Goal: Task Accomplishment & Management: Manage account settings

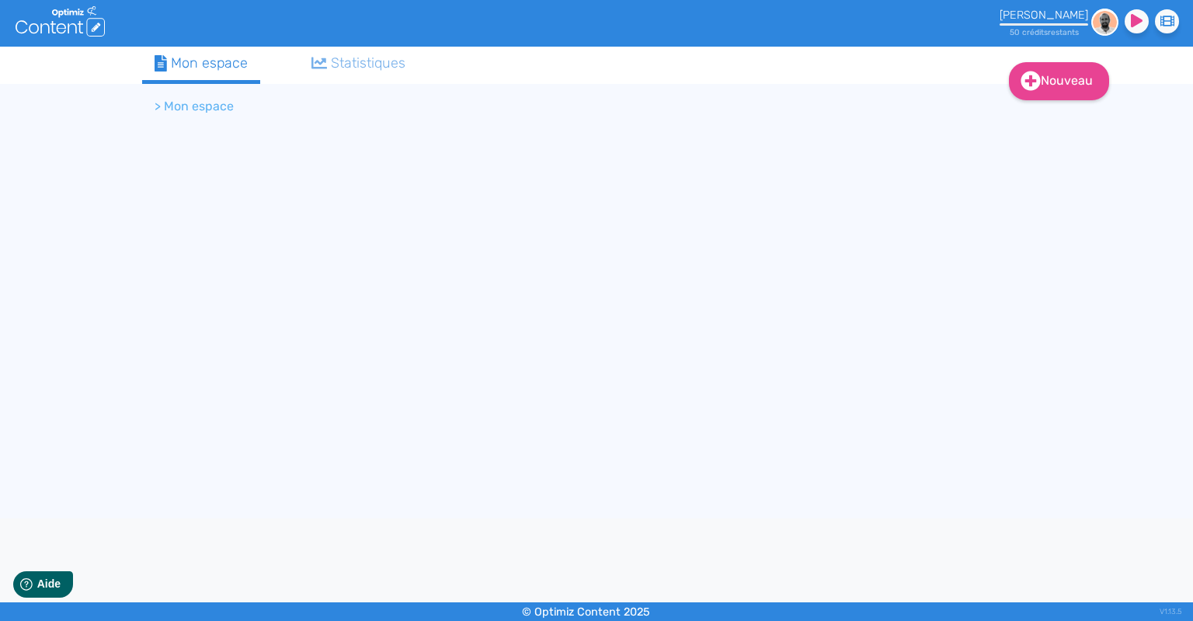
click at [1061, 20] on div "[PERSON_NAME]" at bounding box center [1044, 15] width 89 height 13
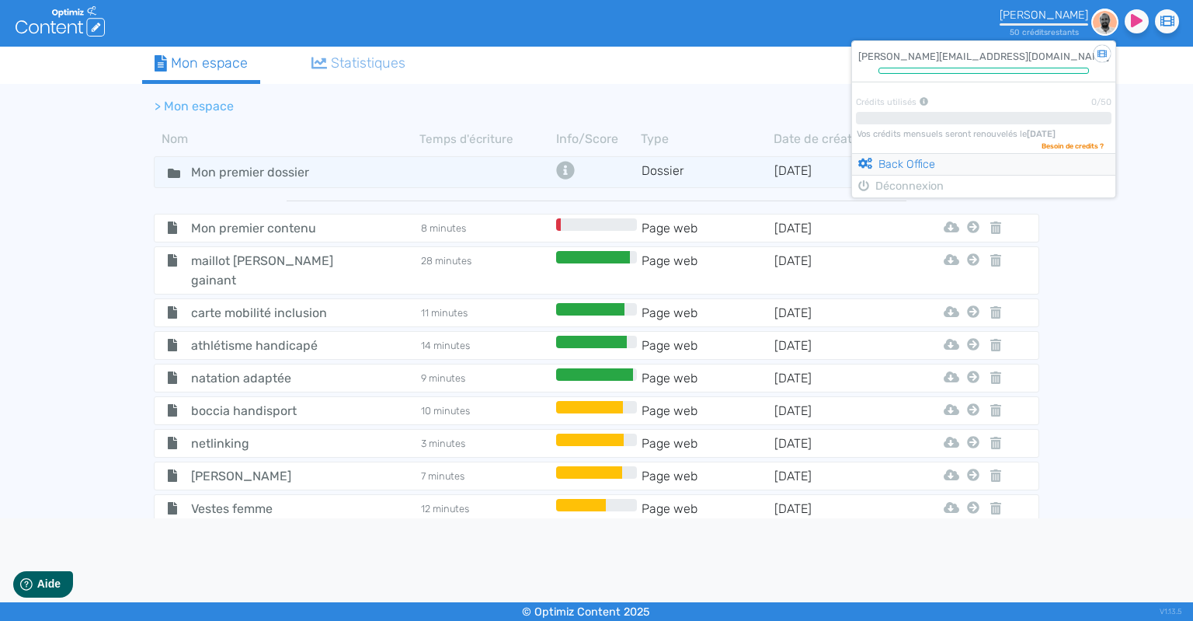
click at [921, 163] on link "Back Office" at bounding box center [897, 164] width 77 height 13
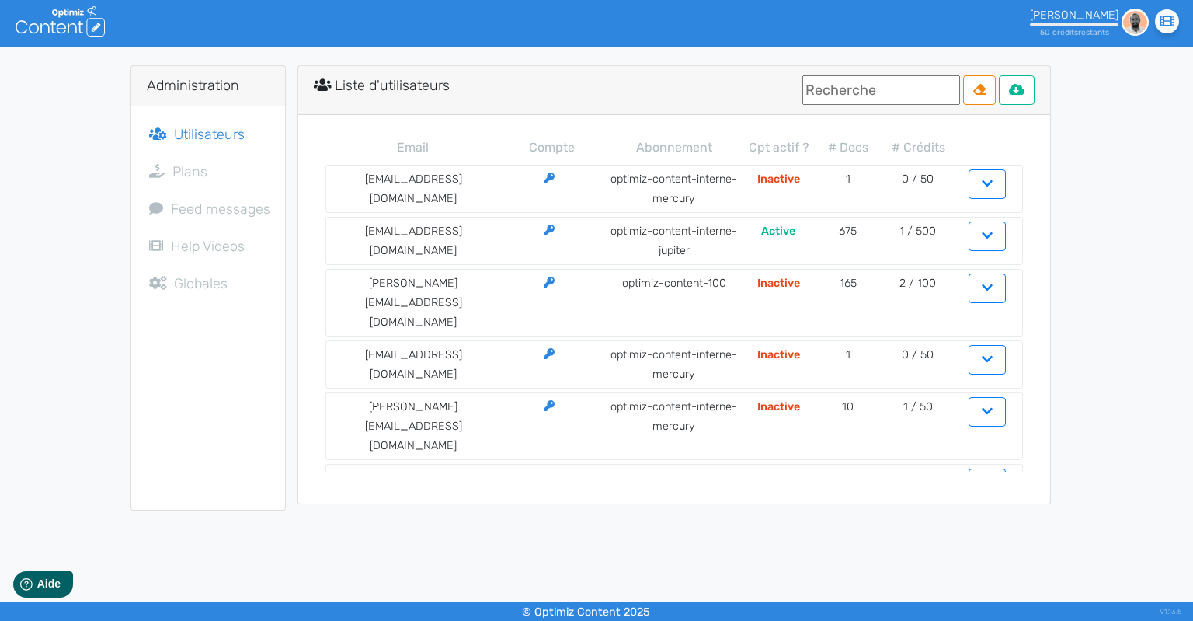
click at [803, 92] on input "text" at bounding box center [882, 90] width 158 height 30
type input "c"
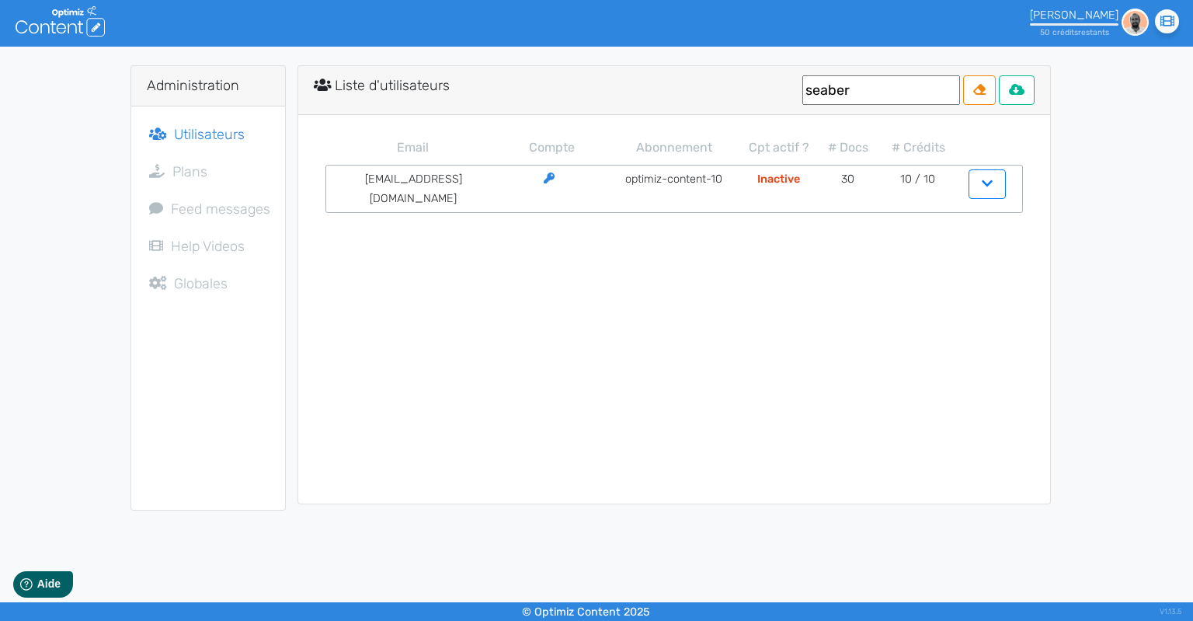
click at [789, 184] on span "Inactive" at bounding box center [779, 178] width 43 height 13
click at [983, 182] on icon "button" at bounding box center [987, 183] width 11 height 12
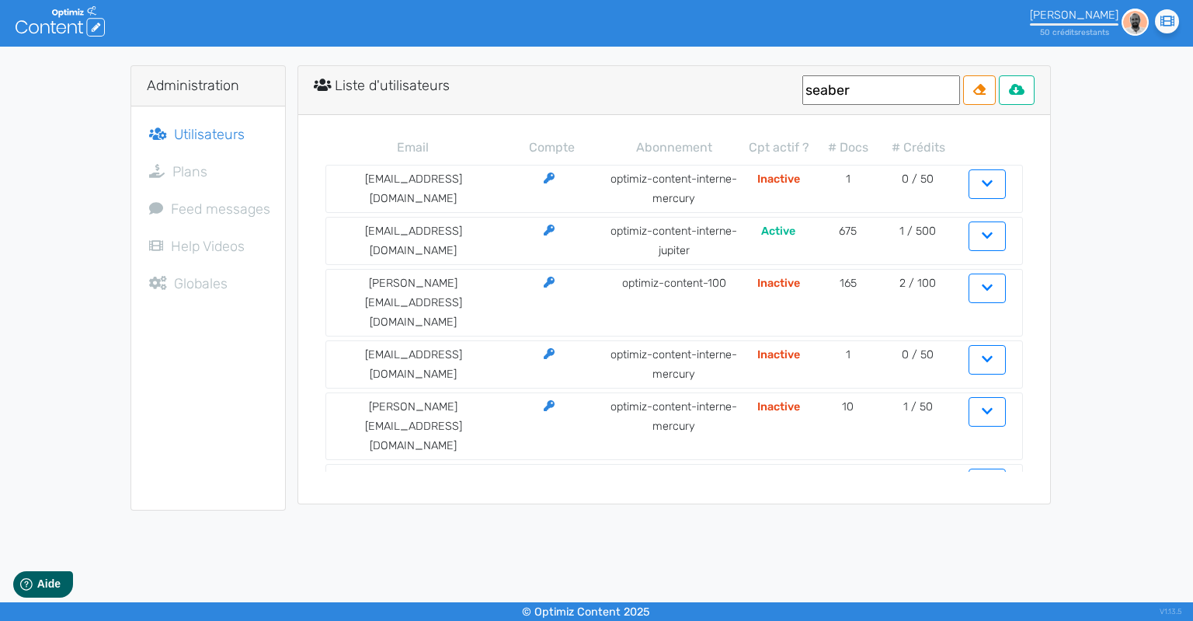
click at [847, 83] on input "seaber" at bounding box center [882, 90] width 158 height 30
click at [825, 95] on input "seaber" at bounding box center [882, 90] width 158 height 30
click at [826, 92] on input "seaber" at bounding box center [882, 90] width 158 height 30
click at [812, 94] on input "seaber" at bounding box center [882, 90] width 158 height 30
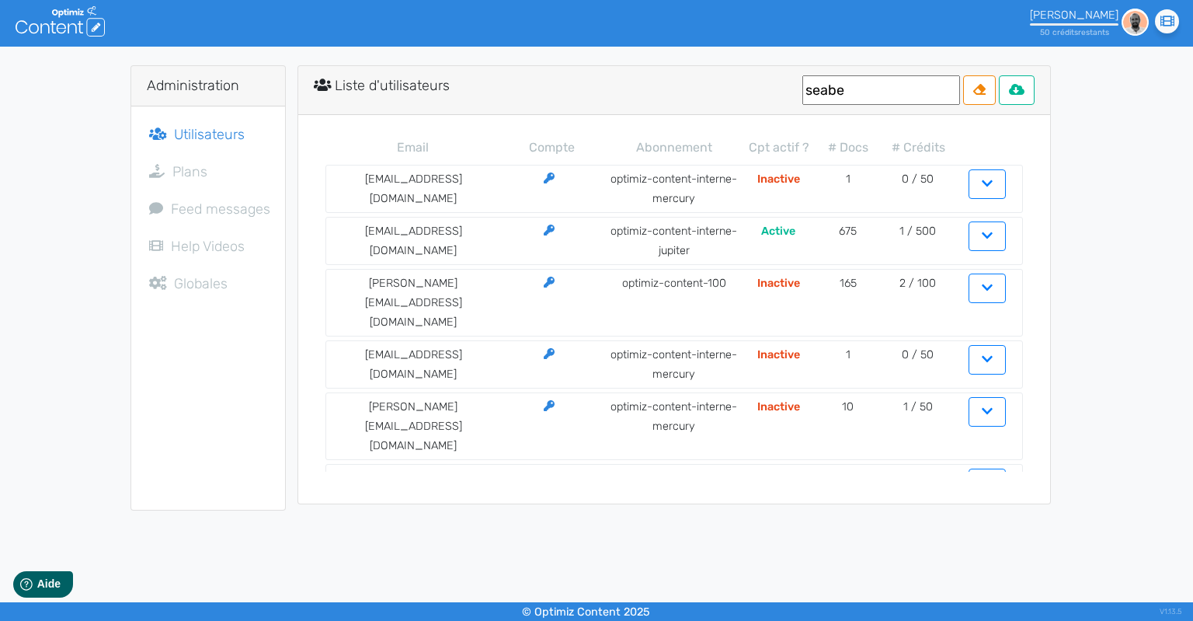
type input "seaber"
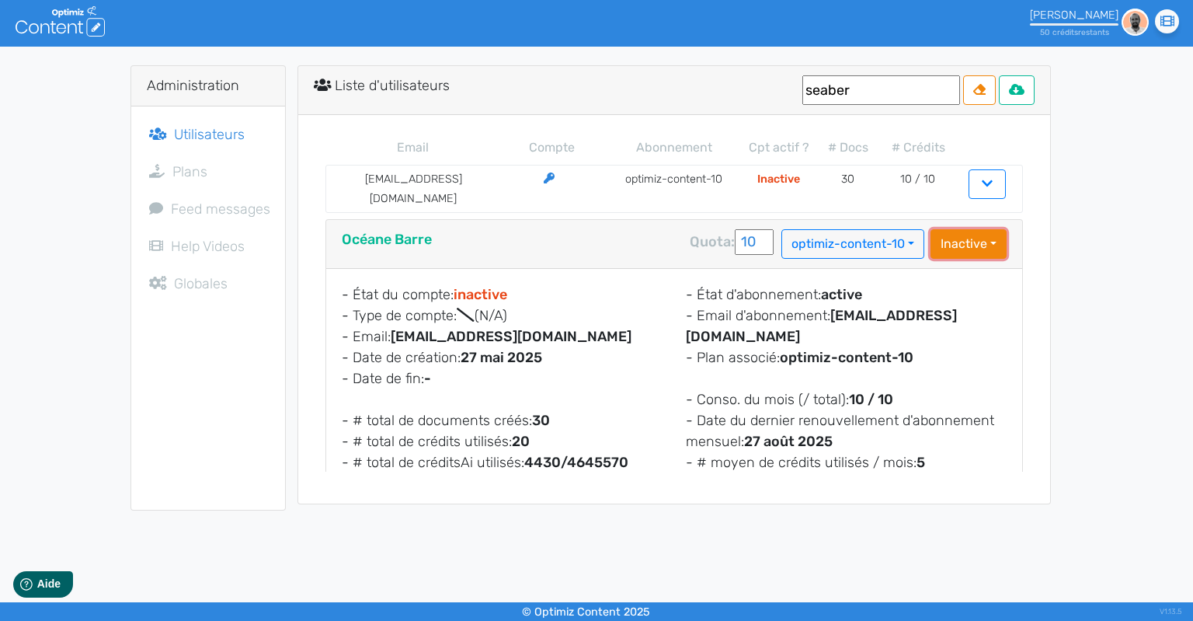
click at [976, 235] on button "Inactive" at bounding box center [969, 244] width 76 height 30
click at [971, 272] on button "Active" at bounding box center [993, 278] width 124 height 25
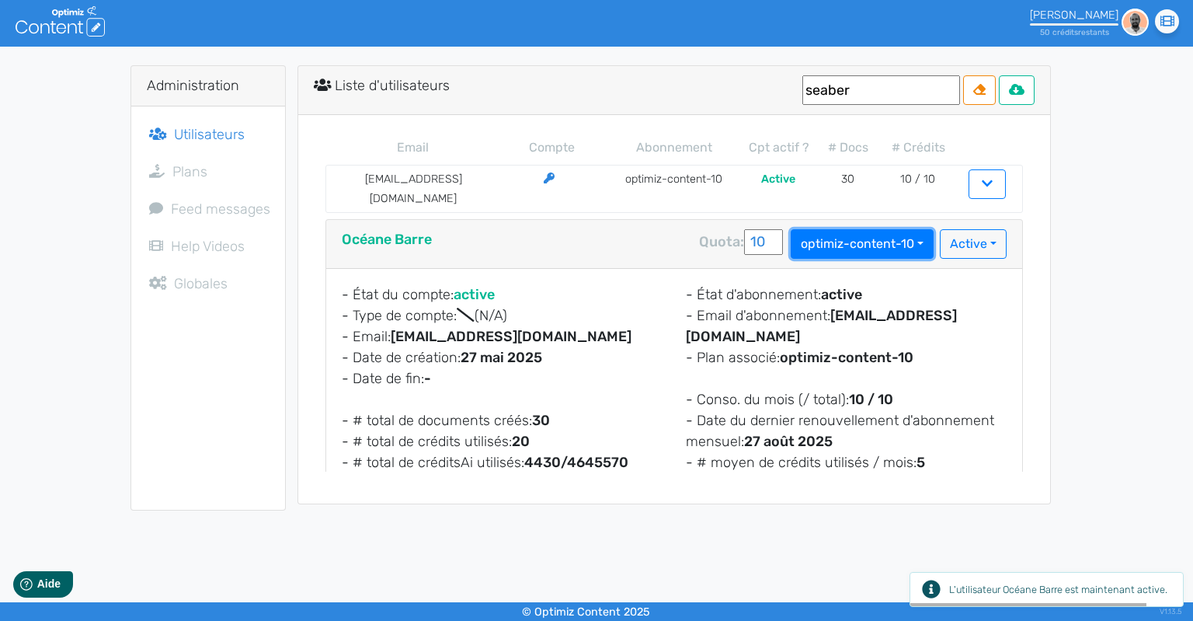
click at [874, 232] on button "optimiz-content-10" at bounding box center [862, 244] width 143 height 30
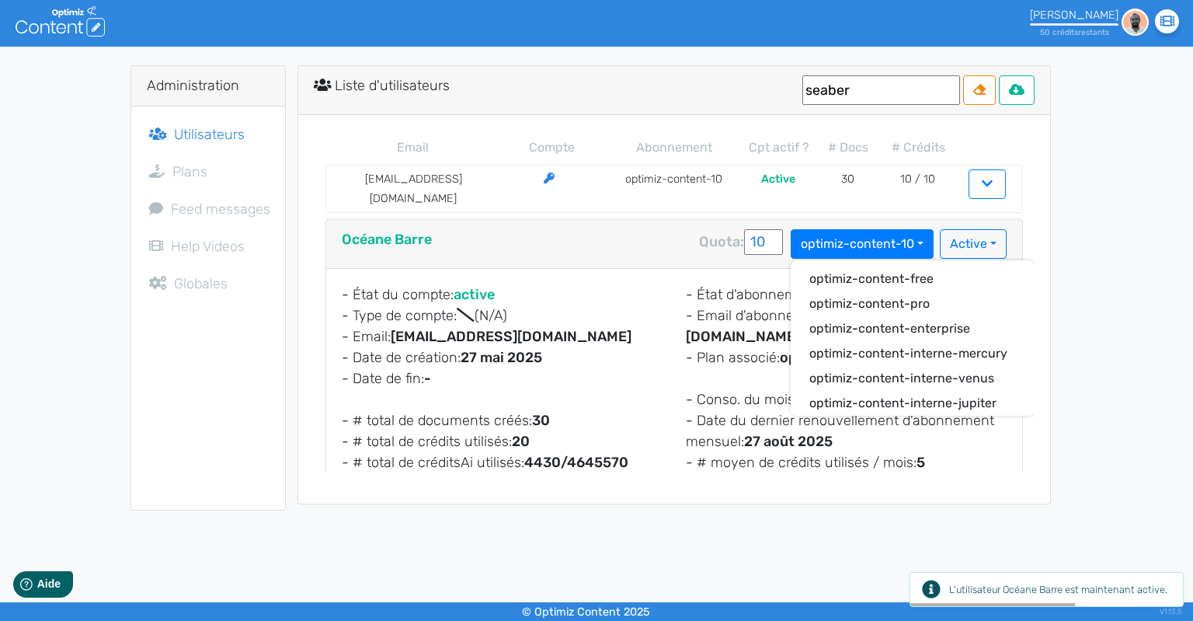
click at [747, 229] on input "10" at bounding box center [763, 242] width 39 height 26
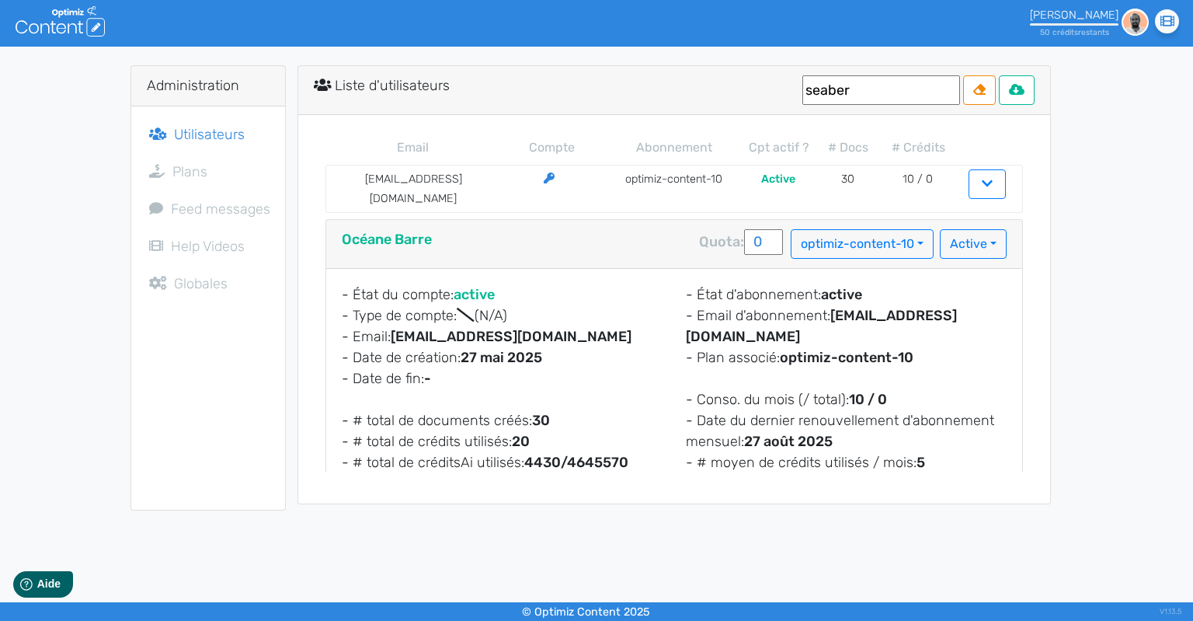
click at [633, 226] on div "Océane Barre Quota: 0 optimiz-content-10 optimiz-content-free optimiz-content-p…" at bounding box center [674, 244] width 696 height 49
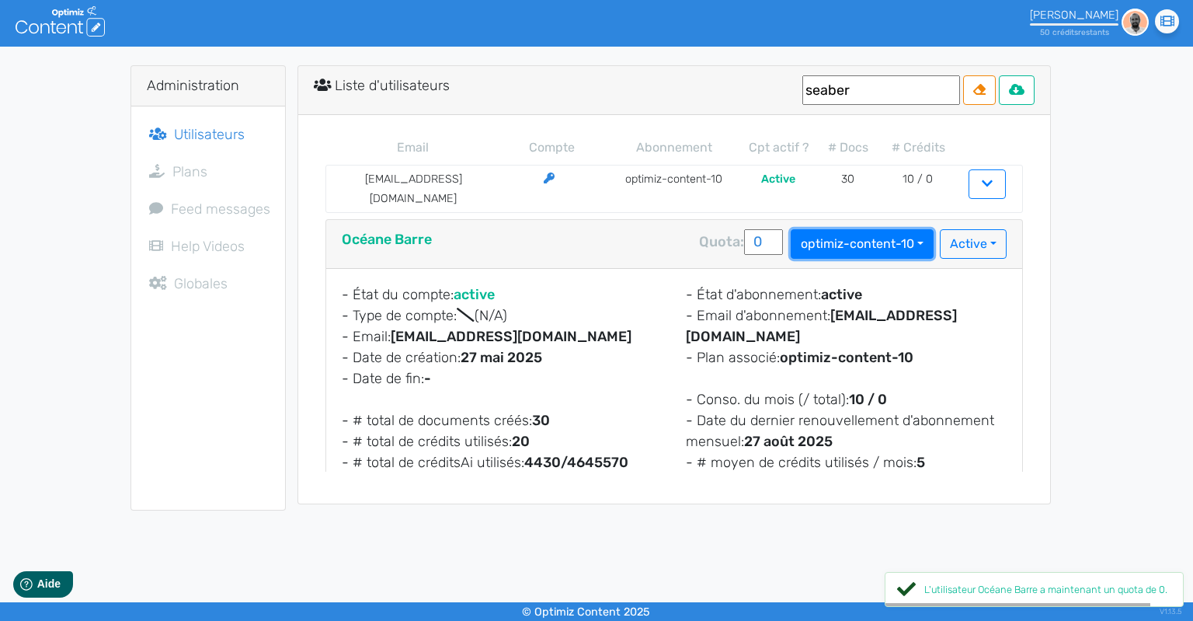
click at [873, 237] on button "optimiz-content-10" at bounding box center [862, 244] width 143 height 30
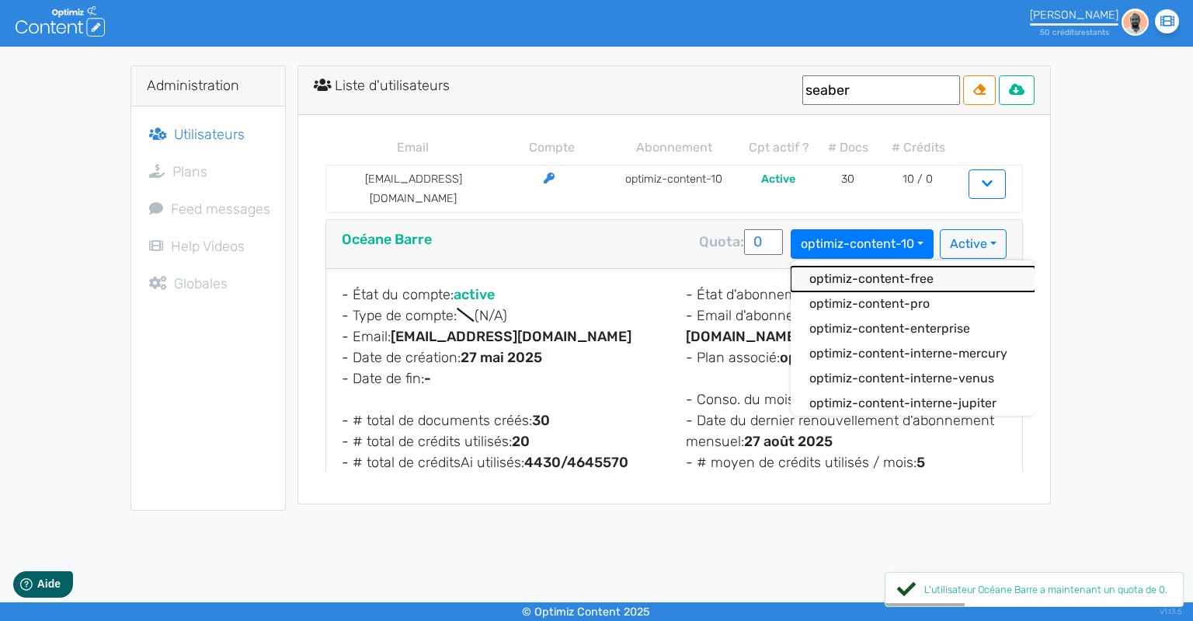
click at [883, 266] on button "optimiz-content-free" at bounding box center [913, 278] width 245 height 25
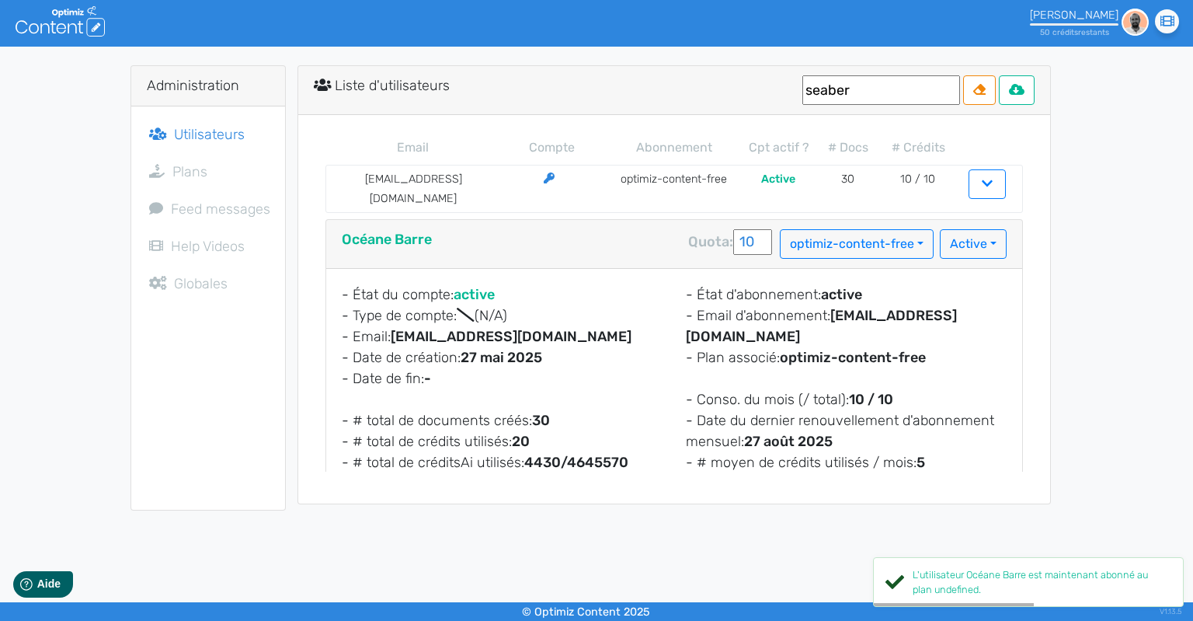
click at [742, 233] on input "10" at bounding box center [752, 242] width 39 height 26
type input "0"
click at [866, 240] on button "optimiz-content-free" at bounding box center [857, 244] width 154 height 30
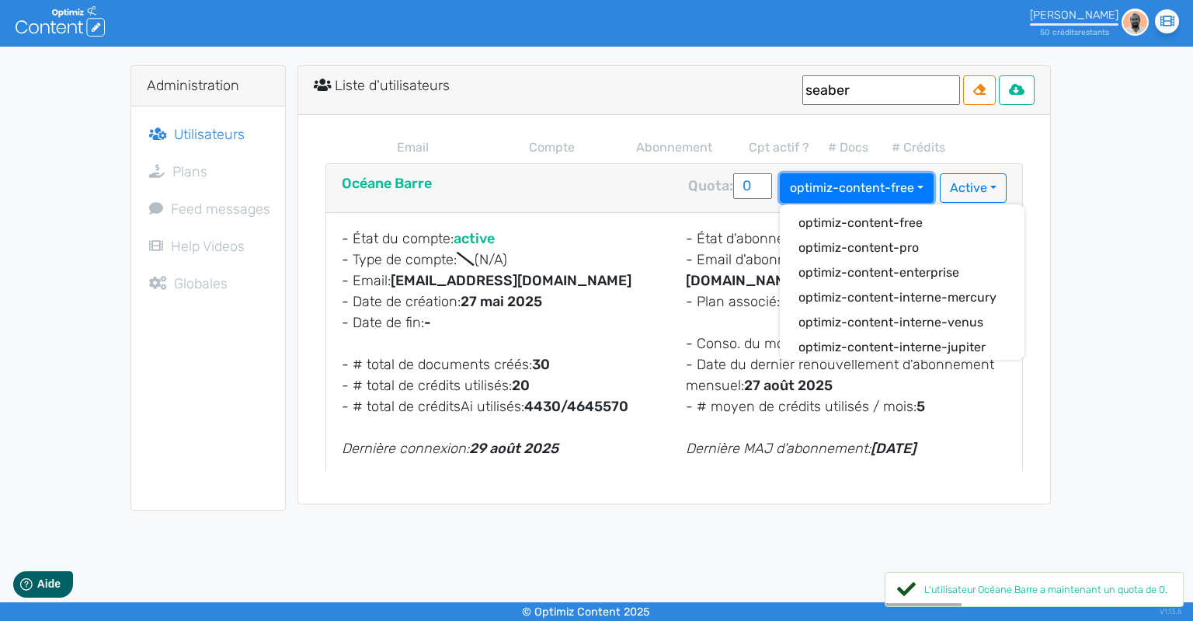
click at [867, 175] on button "optimiz-content-free" at bounding box center [857, 188] width 154 height 30
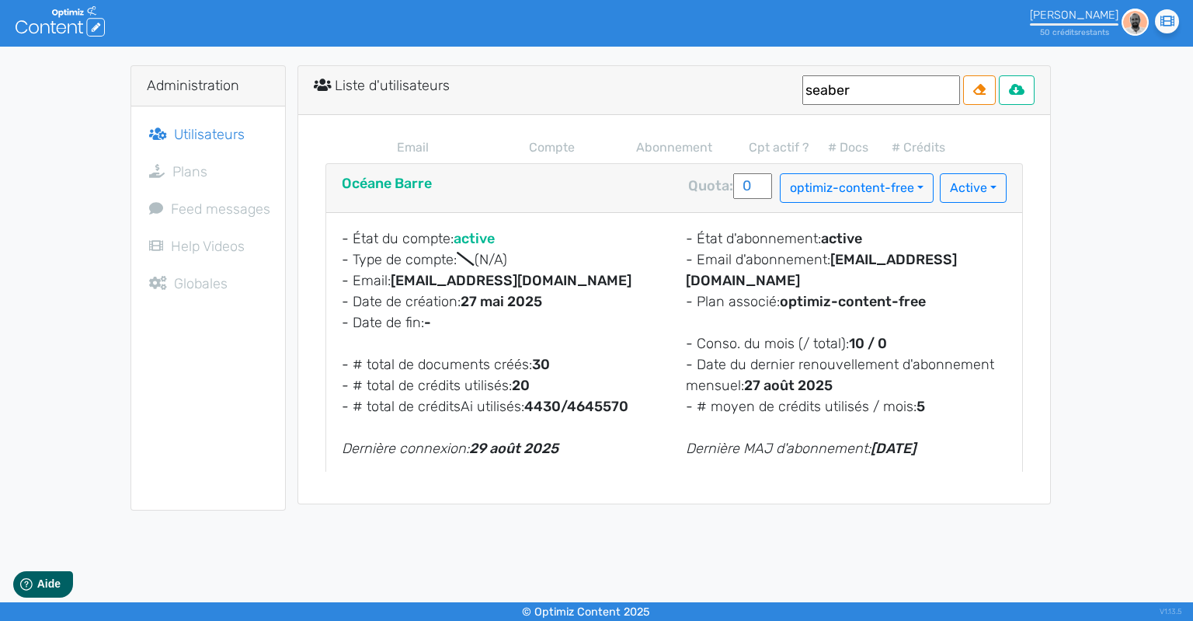
click at [950, 303] on div "- État d'abonnement: active - Email d'abonnement: [EMAIL_ADDRESS][DOMAIN_NAME] …" at bounding box center [846, 343] width 344 height 231
click at [885, 335] on b "10 / 0" at bounding box center [868, 343] width 38 height 17
click at [887, 335] on b "10 / 0" at bounding box center [868, 343] width 38 height 17
click at [885, 335] on b "10 / 0" at bounding box center [868, 343] width 38 height 17
click at [881, 335] on b "10 / 0" at bounding box center [868, 343] width 38 height 17
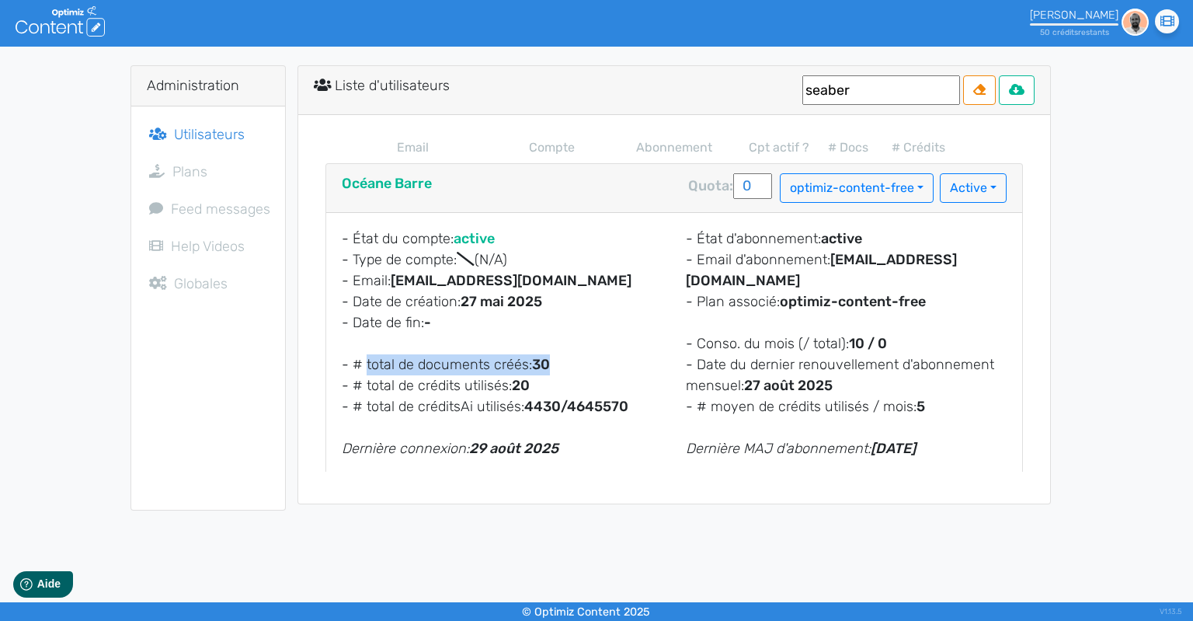
drag, startPoint x: 430, startPoint y: 347, endPoint x: 555, endPoint y: 357, distance: 125.6
click at [555, 357] on div "- État du compte: active - Type de compte: (N/A) - Email: [EMAIL_ADDRESS][DOMAI…" at bounding box center [502, 343] width 344 height 231
click at [555, 355] on div "- État du compte: active - Type de compte: (N/A) - Email: [EMAIL_ADDRESS][DOMAI…" at bounding box center [502, 343] width 344 height 231
drag, startPoint x: 364, startPoint y: 376, endPoint x: 531, endPoint y: 378, distance: 167.0
click at [531, 378] on div "- État du compte: active - Type de compte: (N/A) - Email: [EMAIL_ADDRESS][DOMAI…" at bounding box center [502, 343] width 344 height 231
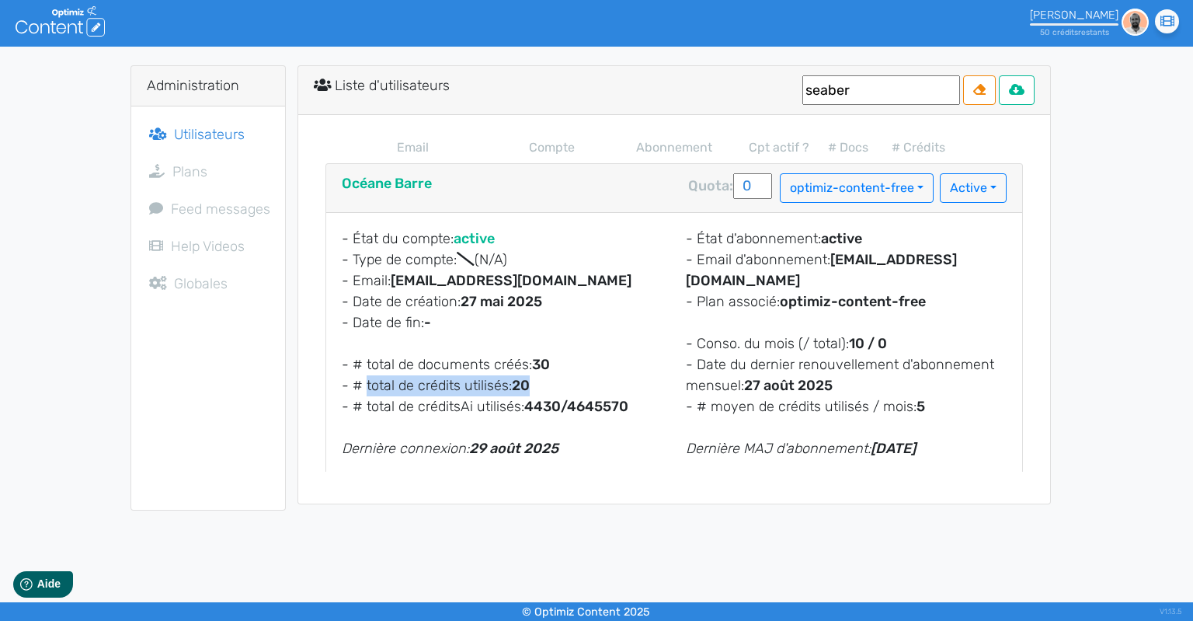
click at [540, 377] on div "- État du compte: active - Type de compte: (N/A) - Email: [EMAIL_ADDRESS][DOMAI…" at bounding box center [502, 343] width 344 height 231
drag, startPoint x: 527, startPoint y: 394, endPoint x: 562, endPoint y: 396, distance: 35.0
click at [562, 398] on b "4430/4645570" at bounding box center [576, 406] width 104 height 17
drag, startPoint x: 581, startPoint y: 396, endPoint x: 615, endPoint y: 395, distance: 34.2
click at [615, 398] on b "4430/4645570" at bounding box center [576, 406] width 104 height 17
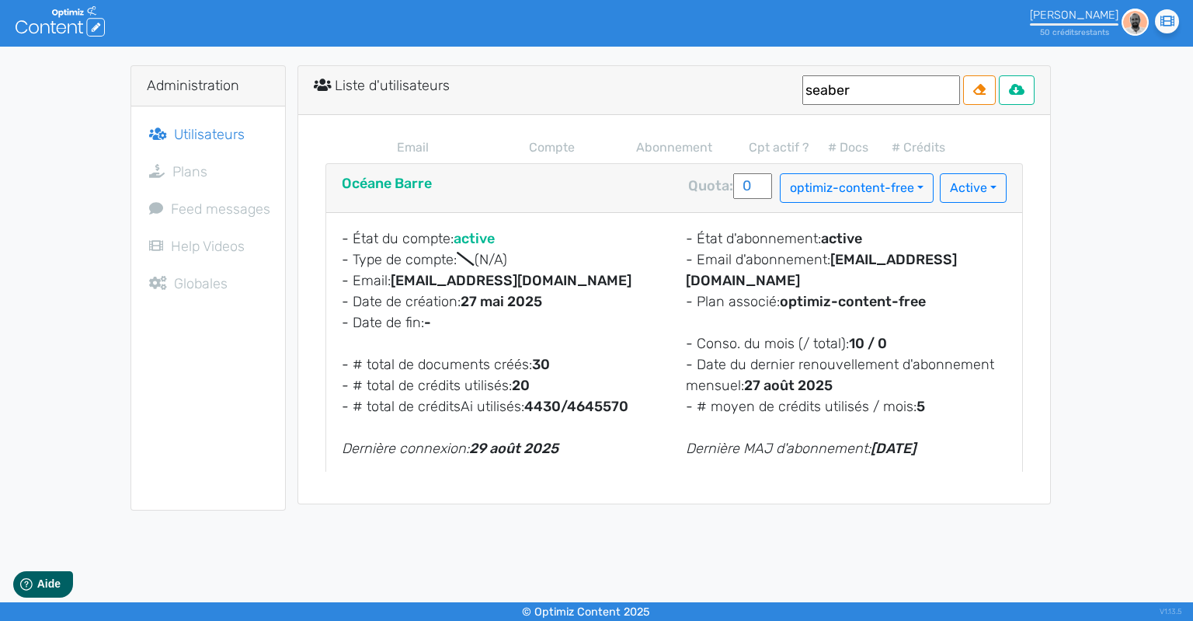
click at [619, 398] on b "4430/4645570" at bounding box center [576, 406] width 104 height 17
drag, startPoint x: 785, startPoint y: 270, endPoint x: 902, endPoint y: 266, distance: 117.4
click at [902, 293] on b "optimiz-content-free" at bounding box center [853, 301] width 146 height 17
click at [931, 284] on div "- État d'abonnement: active - Email d'abonnement: [EMAIL_ADDRESS][DOMAIN_NAME] …" at bounding box center [846, 343] width 344 height 231
drag, startPoint x: 699, startPoint y: 312, endPoint x: 790, endPoint y: 309, distance: 90.9
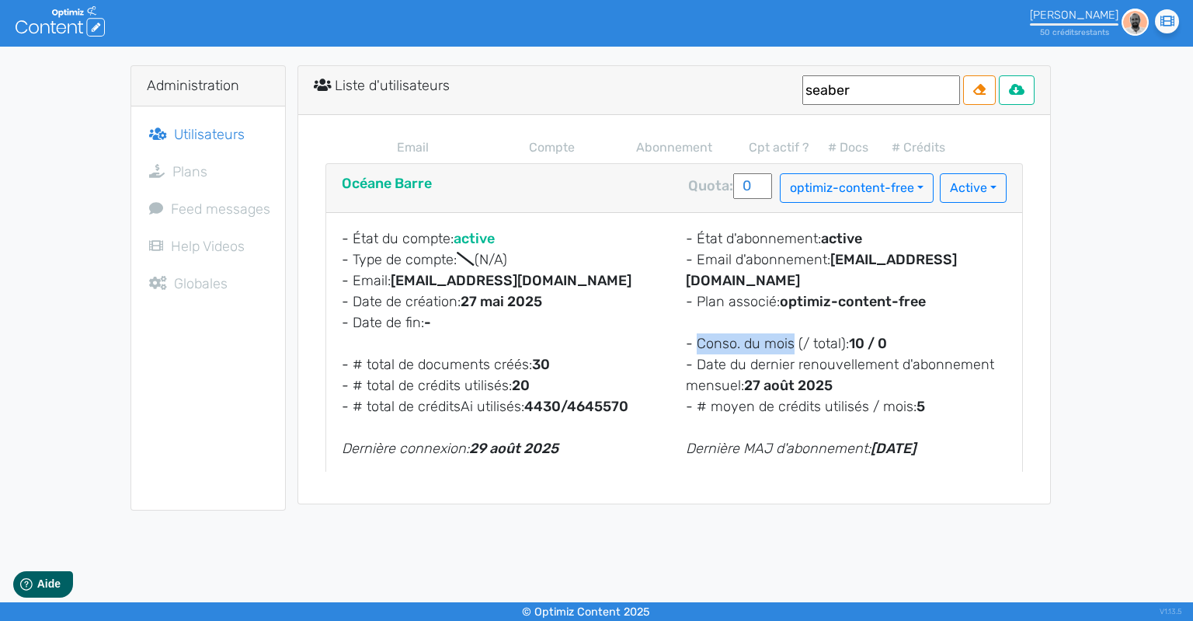
click at [790, 335] on span "- Conso. du mois (/ total):" at bounding box center [767, 343] width 163 height 17
click at [658, 82] on div "Liste d'utilisateurs seaber" at bounding box center [674, 90] width 752 height 49
